Goal: Check status: Check status

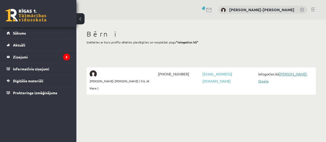
click at [297, 73] on link "[PERSON_NAME]-Steele" at bounding box center [282, 78] width 49 height 12
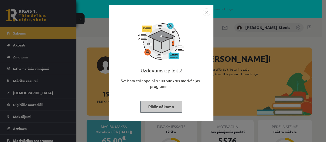
click at [206, 11] on img "Close" at bounding box center [207, 12] width 8 height 8
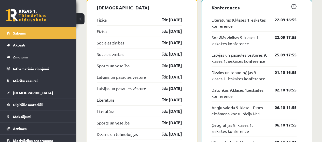
scroll to position [540, 0]
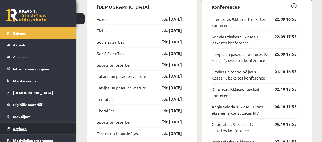
click at [25, 128] on span "Atzīmes" at bounding box center [20, 128] width 14 height 5
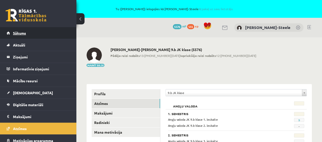
click at [16, 31] on span "Sākums" at bounding box center [19, 33] width 13 height 5
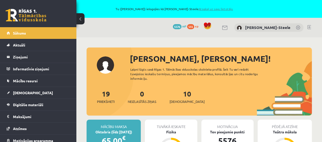
click at [214, 8] on link "Atpakaļ uz savu lietotāju" at bounding box center [216, 9] width 34 height 4
